Goal: Find contact information: Find contact information

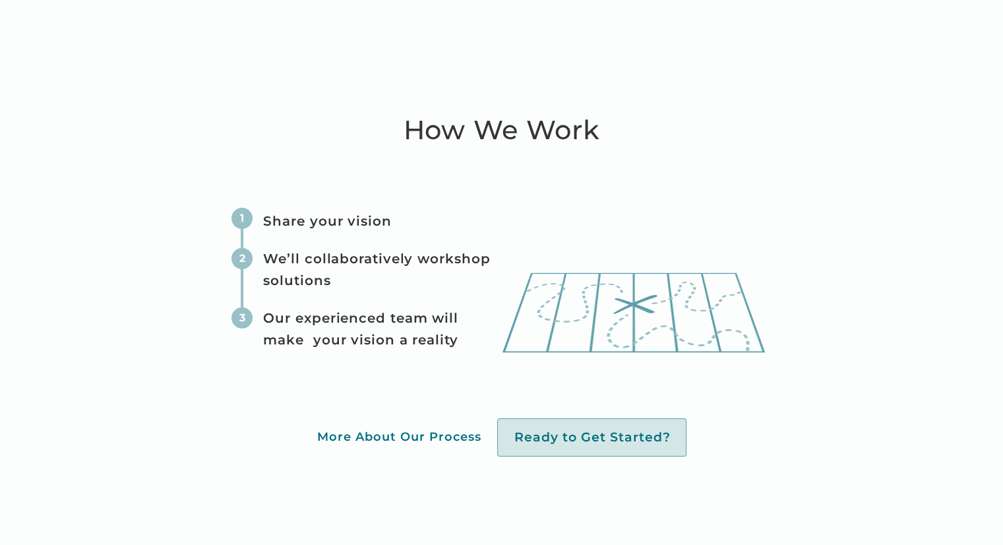
scroll to position [4012, 0]
click at [385, 444] on div "More About Our Process" at bounding box center [399, 436] width 164 height 15
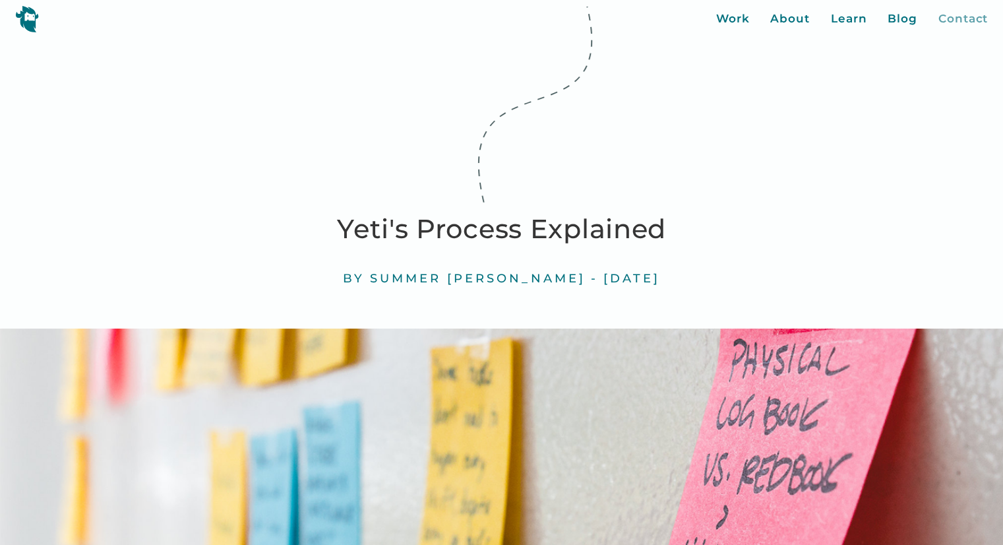
click at [942, 24] on div "Contact" at bounding box center [963, 19] width 49 height 17
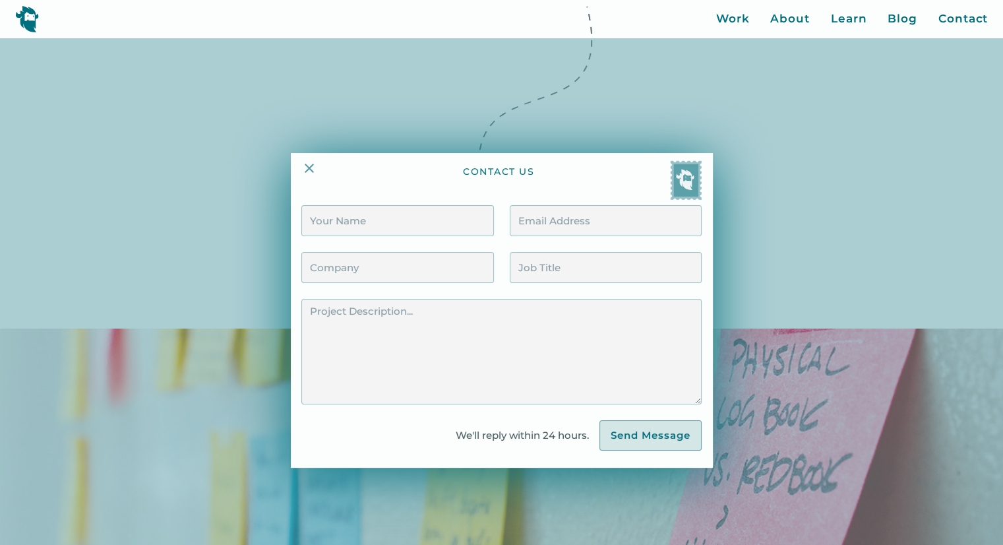
click at [814, 42] on div at bounding box center [501, 310] width 1003 height 545
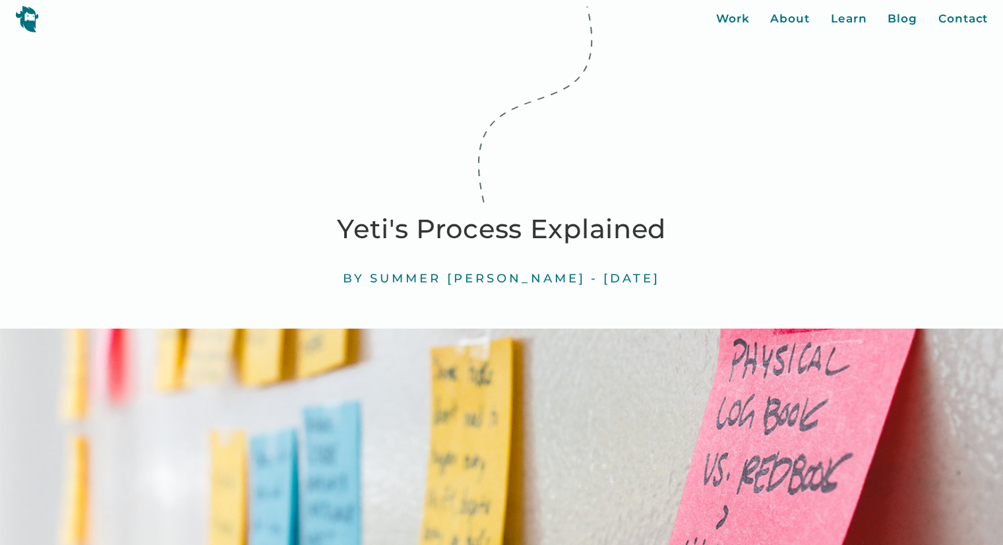
click at [713, 24] on div "Work About Learn Blog Contact Close More... Work About Learn Blog Contact Blog …" at bounding box center [501, 19] width 1003 height 38
click at [731, 16] on div "Work" at bounding box center [733, 19] width 34 height 17
